Goal: Transaction & Acquisition: Purchase product/service

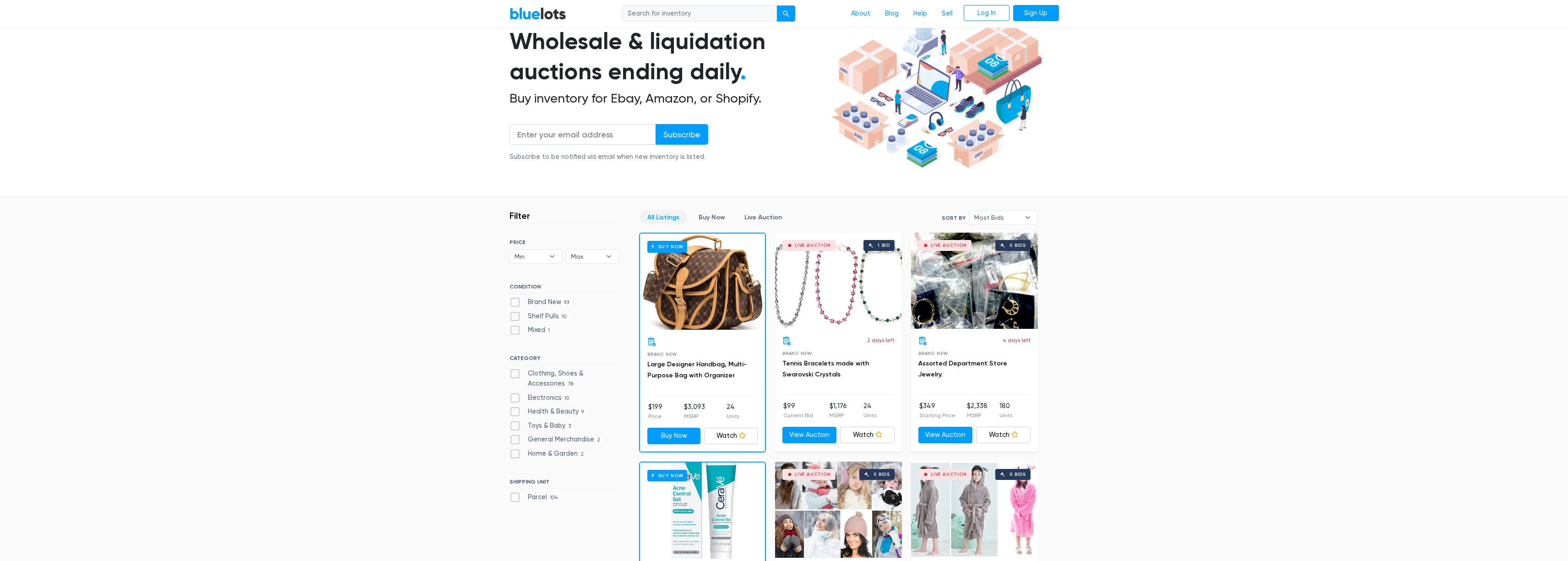
scroll to position [75, 0]
click at [516, 394] on label "Electronics 10" at bounding box center [540, 398] width 63 height 10
click at [515, 394] on input "Electronics 10" at bounding box center [512, 396] width 6 height 6
checkbox input "true"
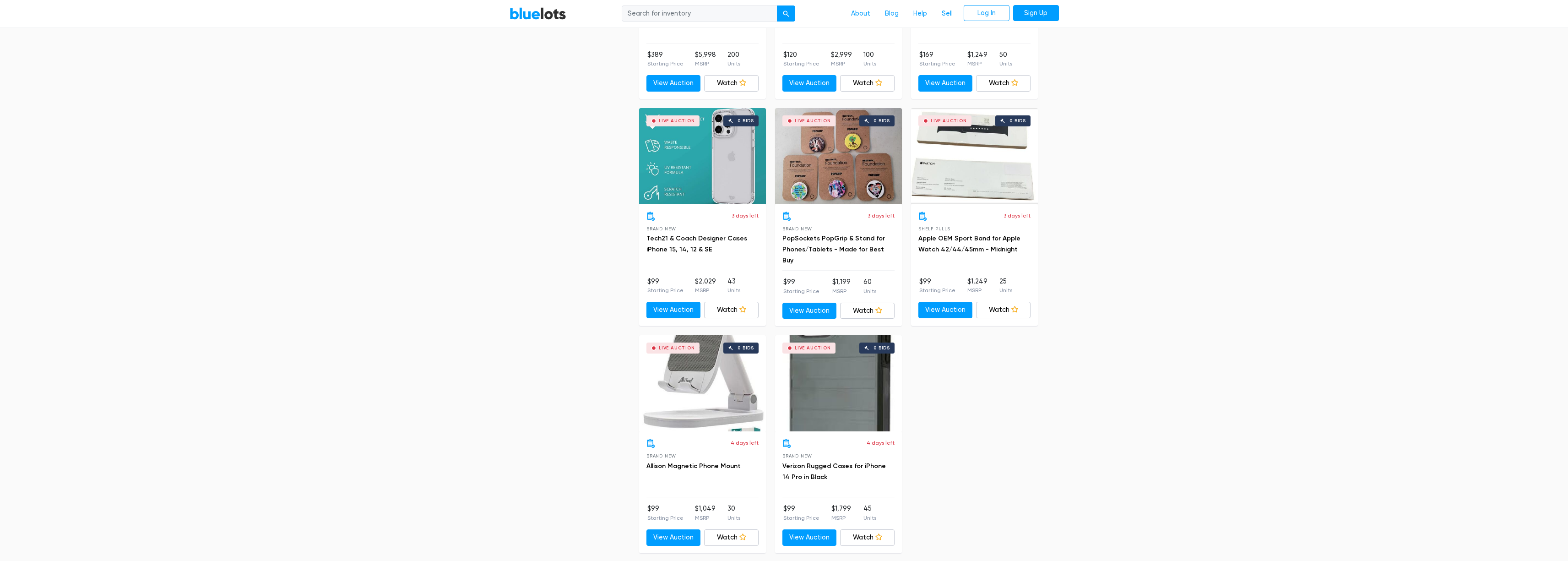
scroll to position [689, 0]
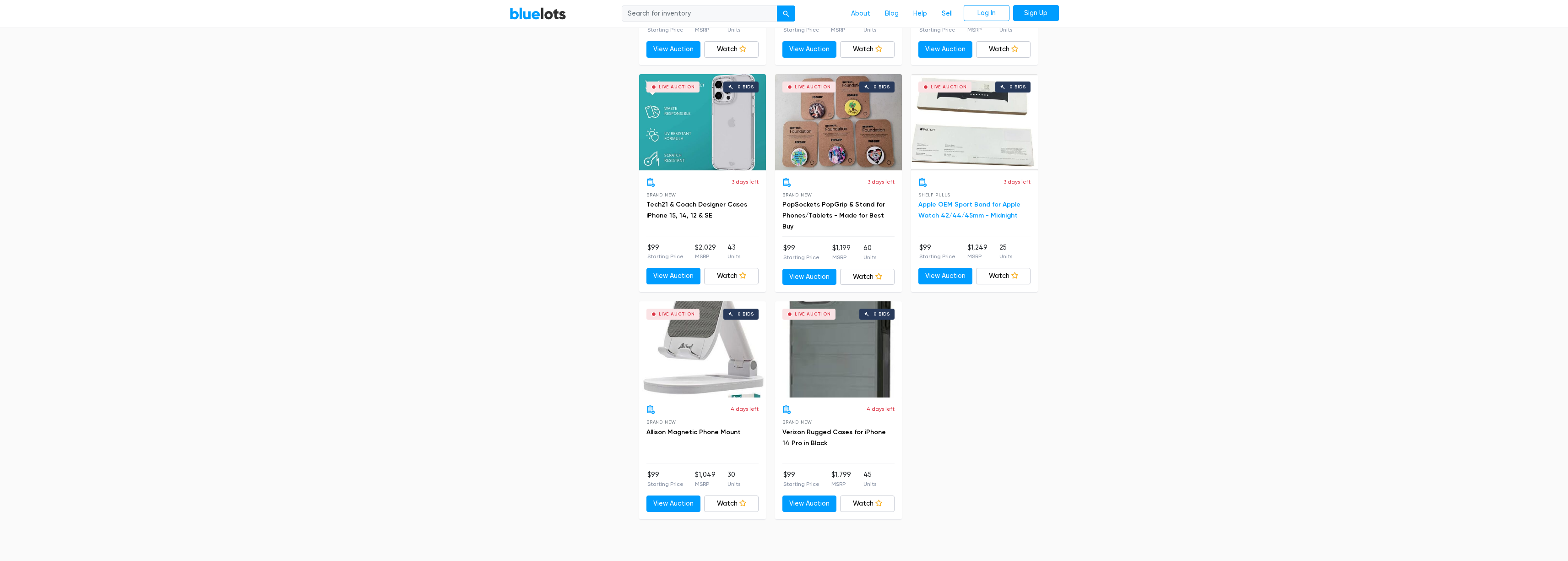
click at [995, 211] on link "Apple OEM Sport Band for Apple Watch 42/44/45mm - Midnight" at bounding box center [969, 210] width 102 height 19
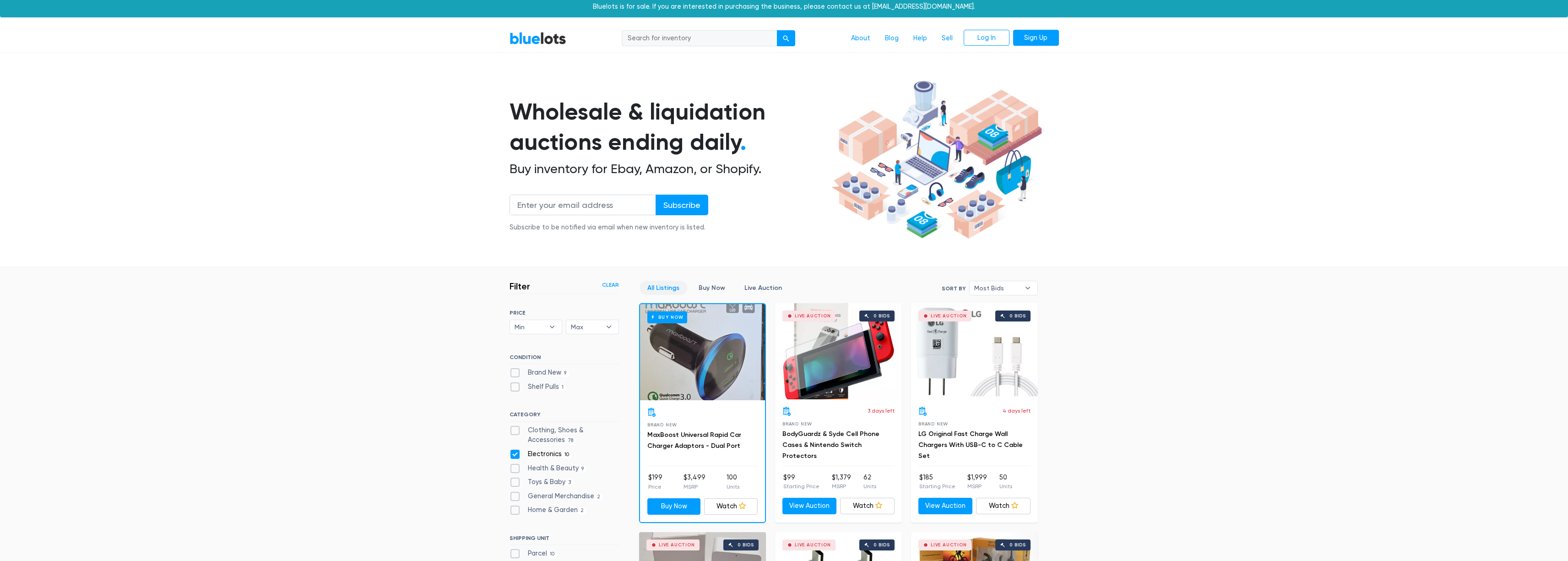
scroll to position [0, 0]
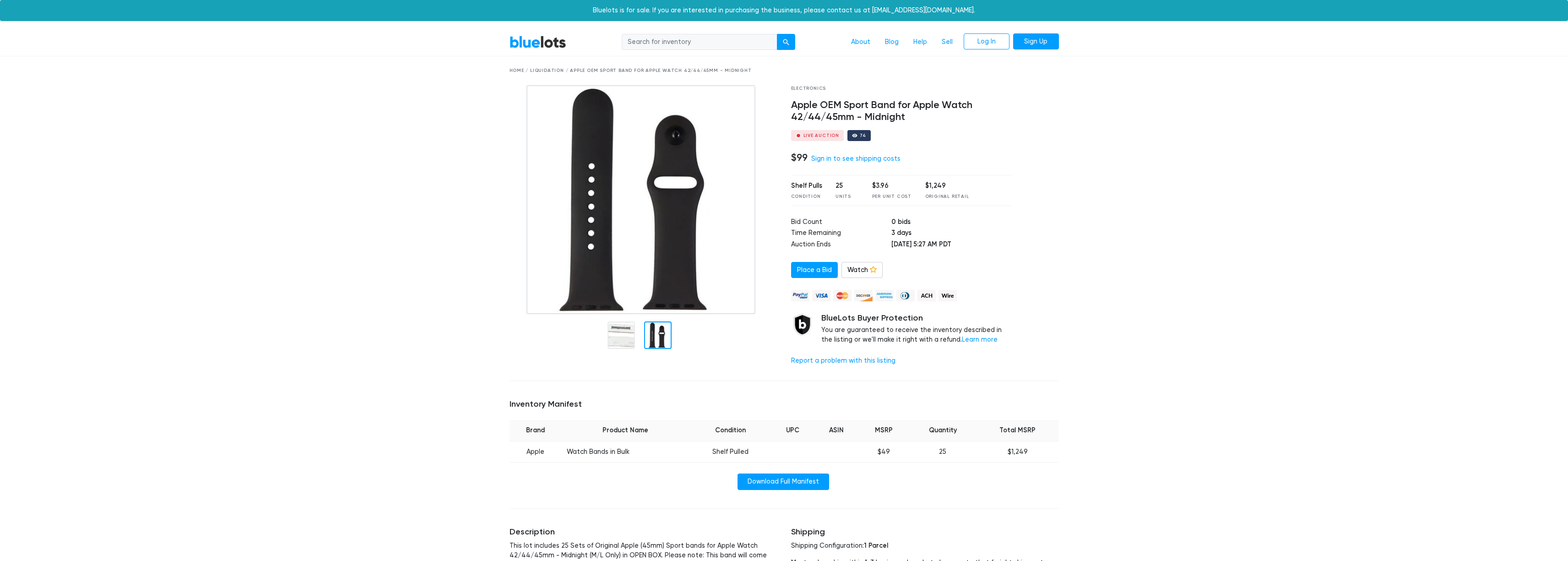
click at [661, 274] on img at bounding box center [641, 199] width 229 height 229
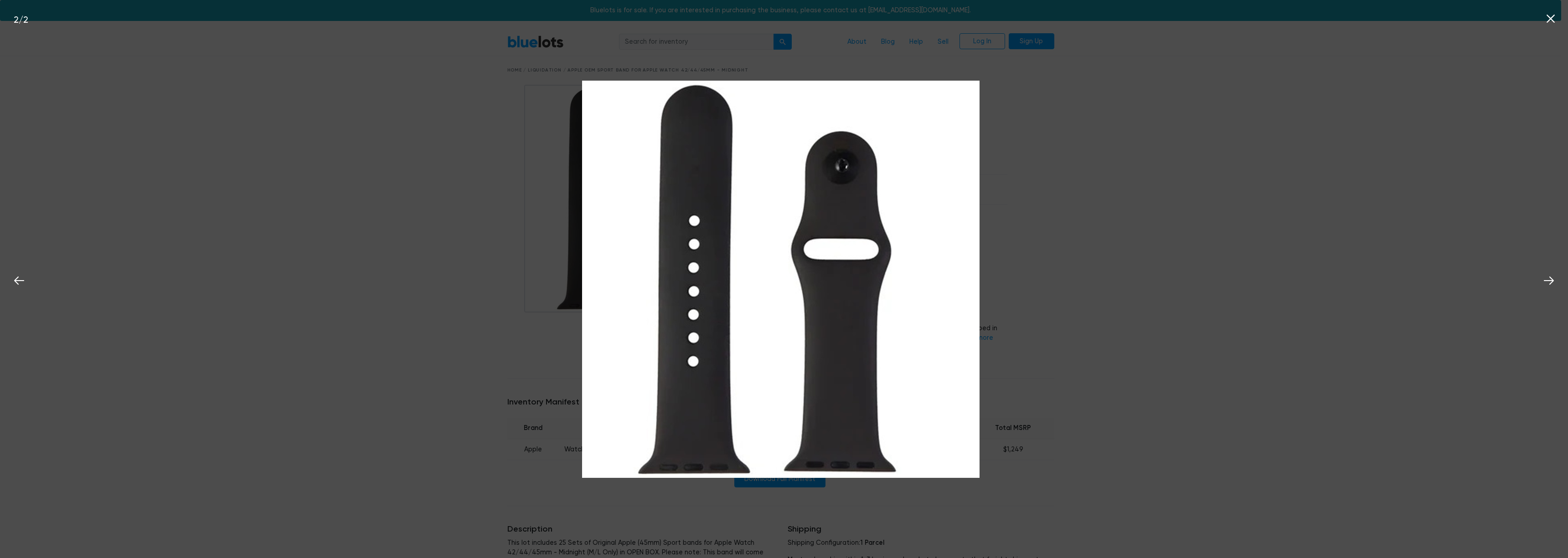
click at [1072, 295] on div "2 / 2" at bounding box center [784, 279] width 1568 height 558
